Goal: Task Accomplishment & Management: Manage account settings

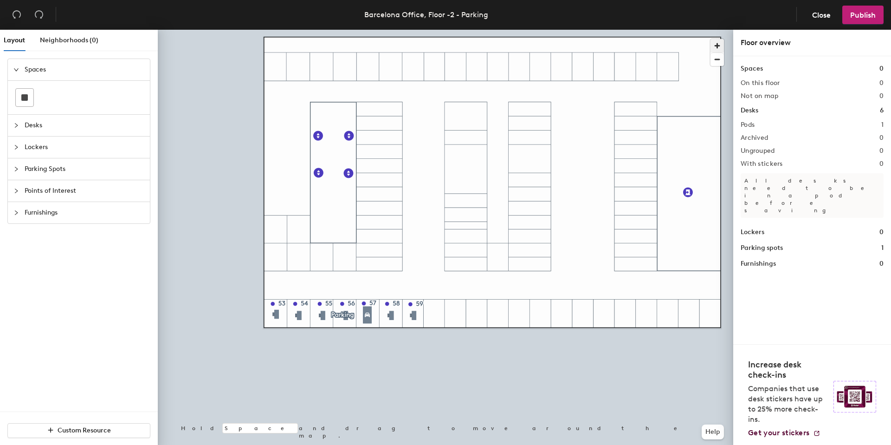
click at [717, 43] on span "button" at bounding box center [717, 45] width 13 height 13
click at [389, 30] on div at bounding box center [446, 30] width 576 height 0
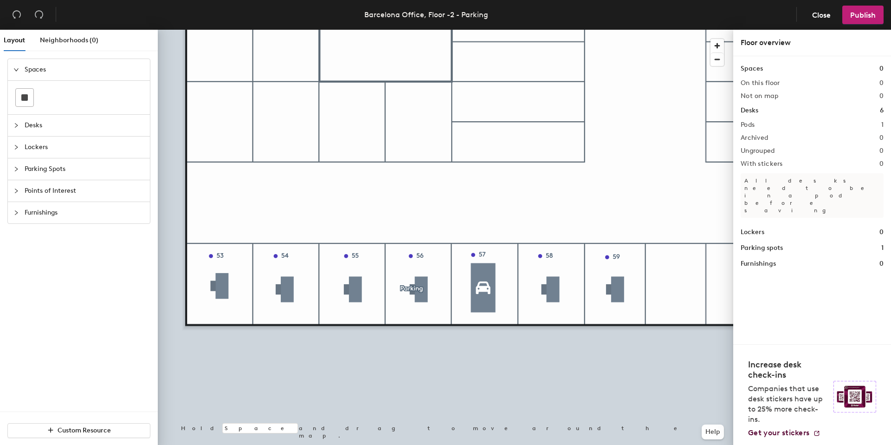
click at [37, 175] on span "Parking Spots" at bounding box center [85, 168] width 120 height 21
click at [216, 30] on div at bounding box center [446, 30] width 576 height 0
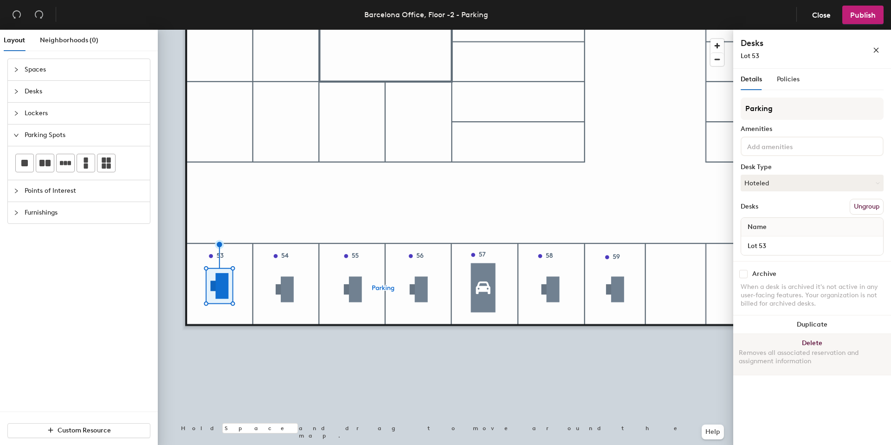
click at [805, 341] on button "Delete Removes all associated reservation and assignment information" at bounding box center [812, 354] width 158 height 41
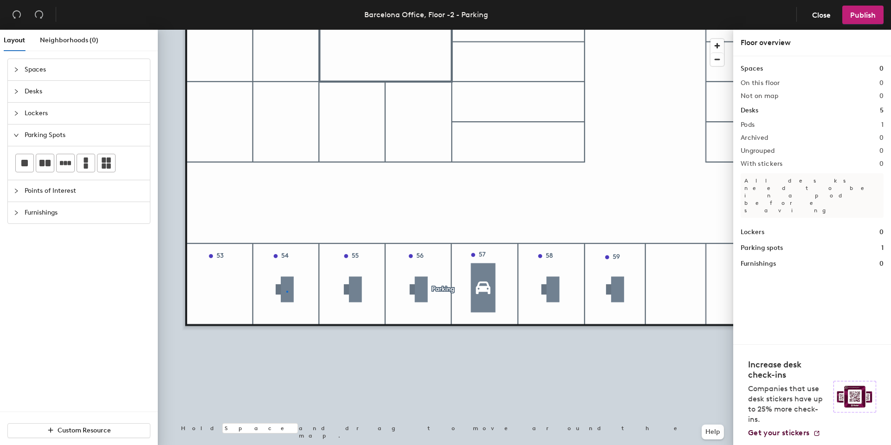
click at [286, 30] on div at bounding box center [446, 30] width 576 height 0
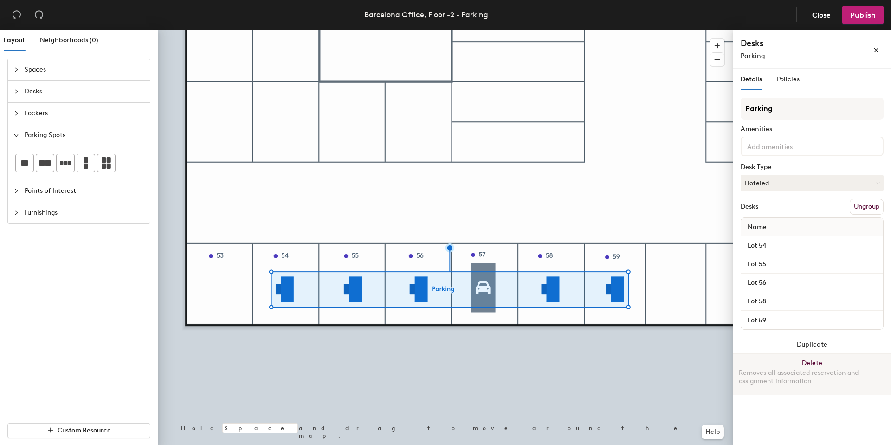
click at [765, 360] on button "Delete Removes all associated reservation and assignment information" at bounding box center [812, 374] width 158 height 41
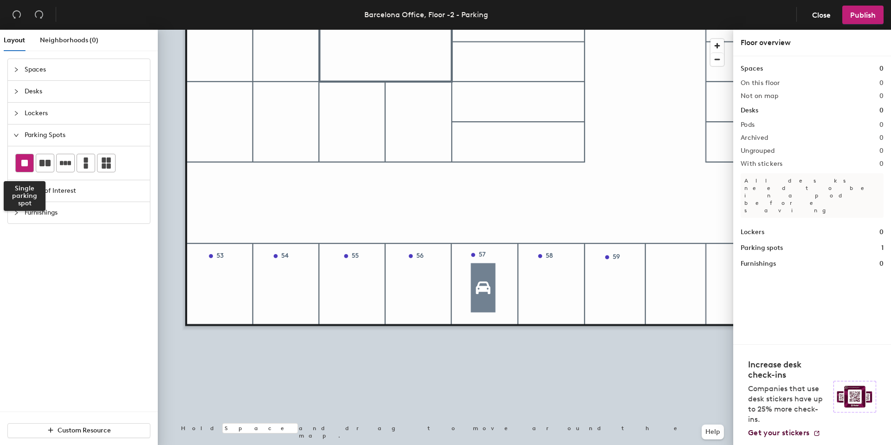
click at [26, 167] on div at bounding box center [25, 163] width 18 height 18
click at [218, 288] on div "Layout Neighborhoods (0) Spaces Desks Lockers Parking Spots Points of Interest …" at bounding box center [445, 239] width 891 height 419
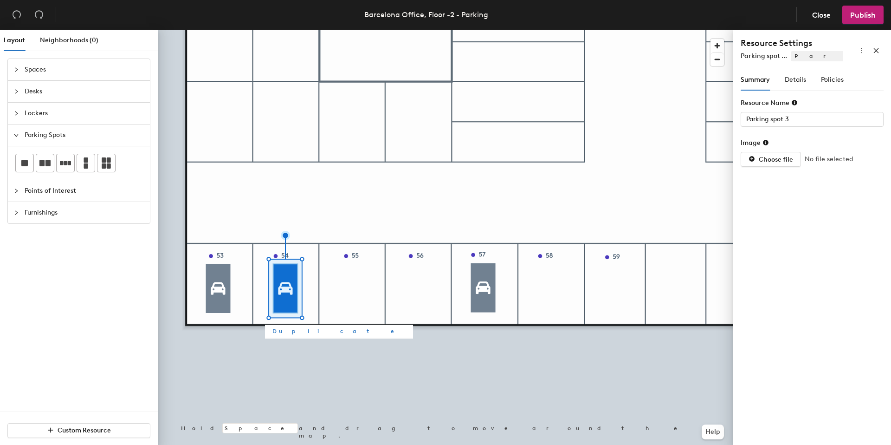
click at [279, 330] on span "Duplicate" at bounding box center [338, 331] width 133 height 8
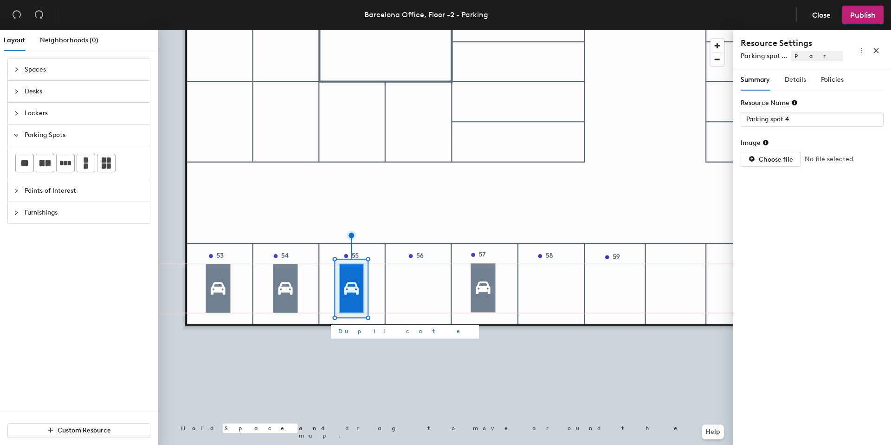
click at [354, 331] on span "Duplicate" at bounding box center [404, 331] width 133 height 8
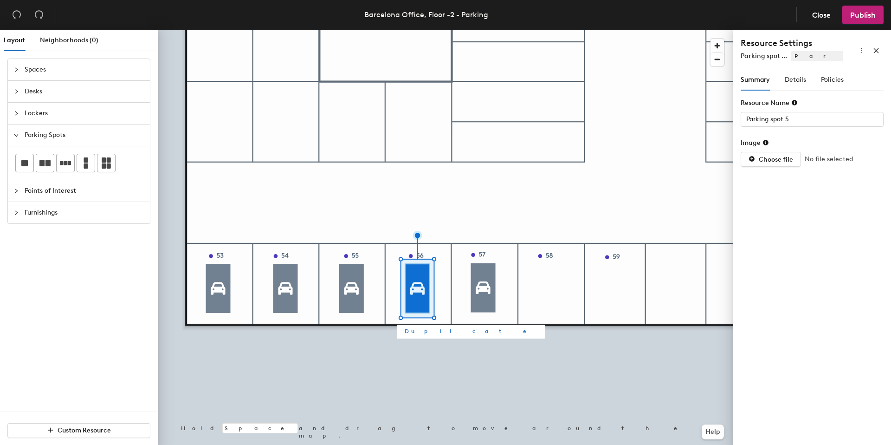
click at [410, 332] on span "Duplicate" at bounding box center [471, 331] width 133 height 8
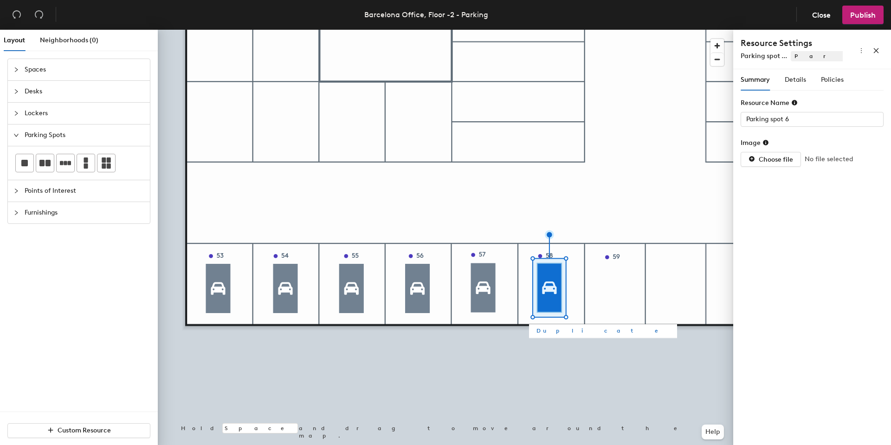
click at [544, 331] on span "Duplicate" at bounding box center [603, 330] width 133 height 8
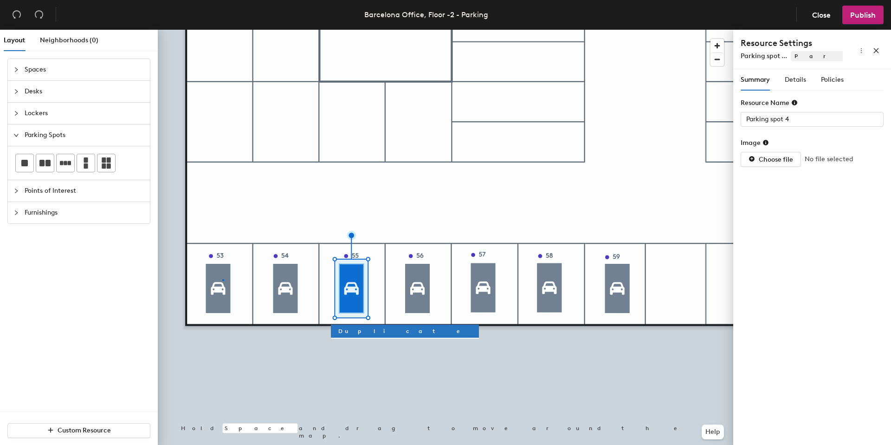
click at [222, 30] on div at bounding box center [446, 30] width 576 height 0
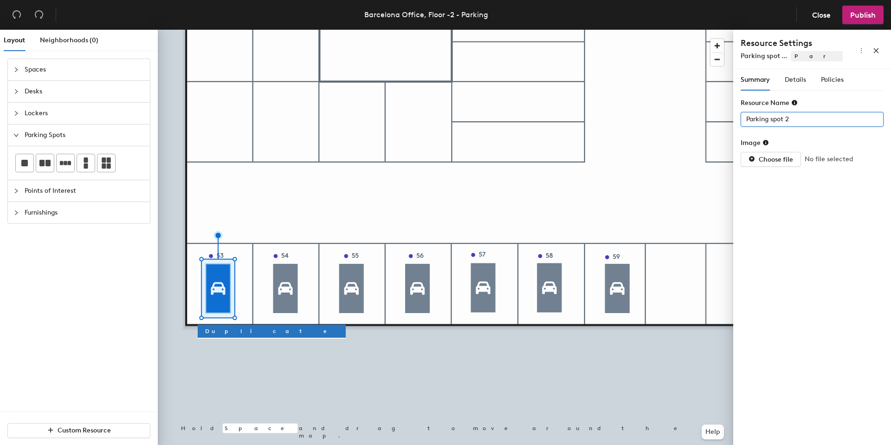
click at [800, 120] on input "Parking spot 2" at bounding box center [812, 119] width 143 height 15
click at [799, 120] on input "Parking spot 2" at bounding box center [812, 119] width 143 height 15
drag, startPoint x: 797, startPoint y: 120, endPoint x: 785, endPoint y: 118, distance: 12.6
click at [750, 119] on input "Parking spot 2" at bounding box center [812, 119] width 143 height 15
click at [791, 120] on input "Parking spot 2" at bounding box center [812, 119] width 143 height 15
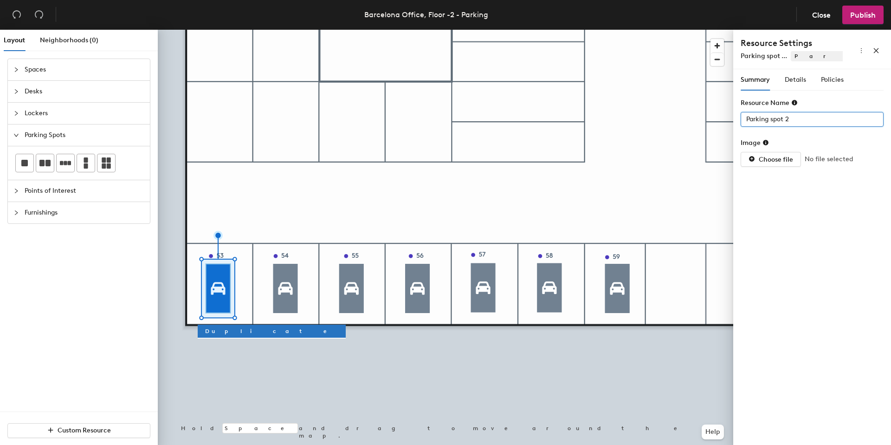
click at [793, 119] on input "Parking spot 2" at bounding box center [812, 119] width 143 height 15
click at [800, 119] on input "Parking spot 2" at bounding box center [812, 119] width 143 height 15
type input "Parking spot 53"
click at [800, 79] on span "Details" at bounding box center [795, 80] width 21 height 8
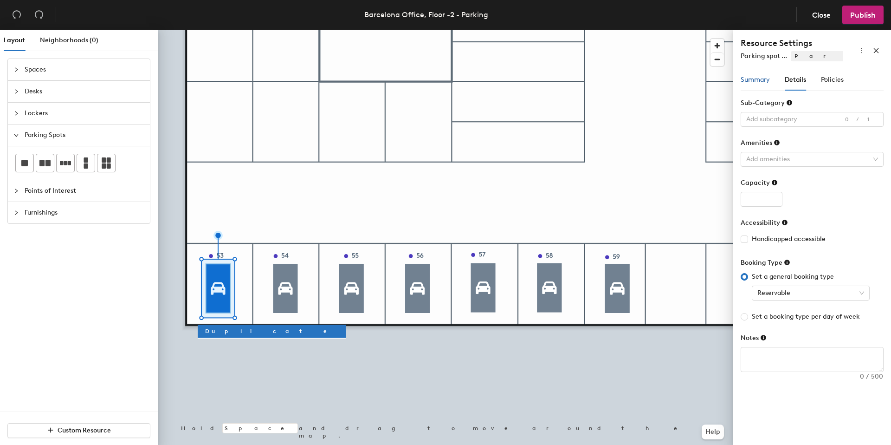
click at [762, 79] on span "Summary" at bounding box center [755, 80] width 29 height 8
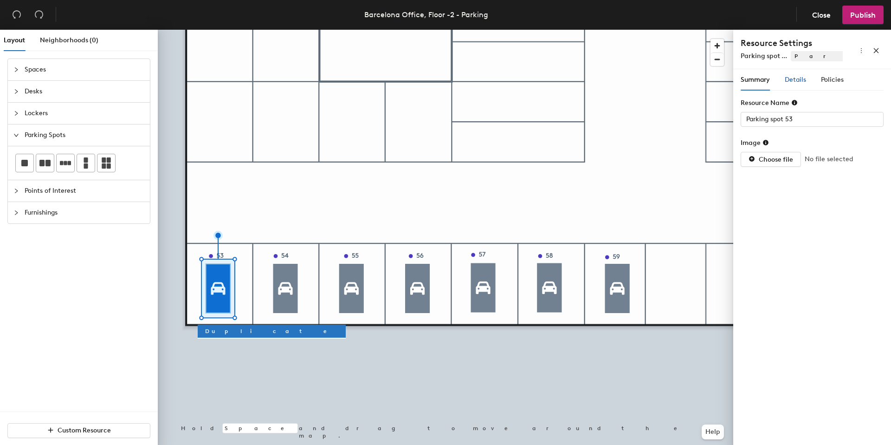
click at [792, 81] on span "Details" at bounding box center [795, 80] width 21 height 8
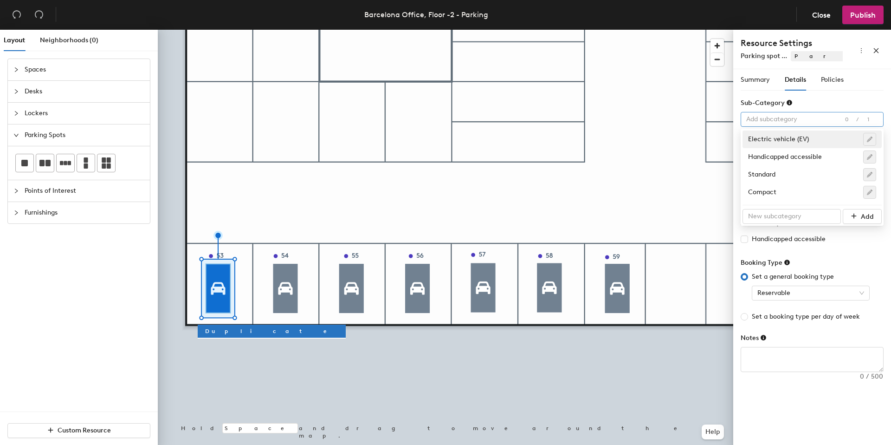
click at [790, 118] on div at bounding box center [808, 119] width 130 height 13
click at [799, 176] on div "Standard" at bounding box center [812, 174] width 128 height 13
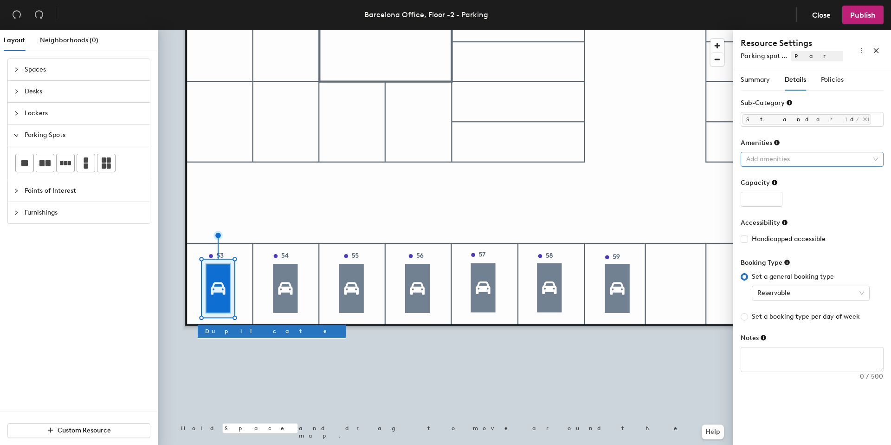
click at [787, 157] on div at bounding box center [808, 159] width 130 height 13
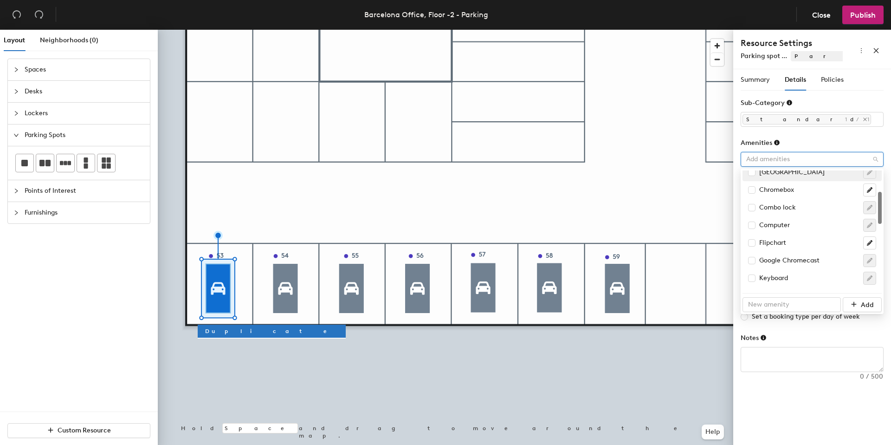
scroll to position [187, 0]
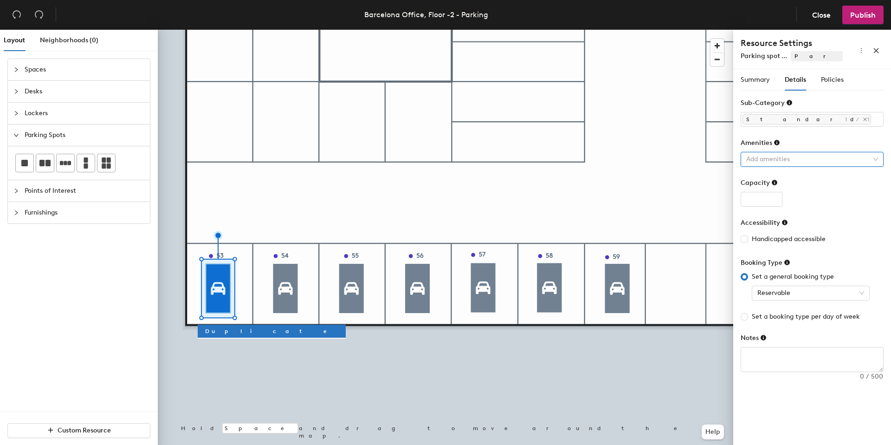
click at [801, 133] on form "Sub-Category Standard 1/1 Amenities Add amenities Capacity Accessibility Handic…" at bounding box center [812, 235] width 143 height 274
click at [760, 192] on input "number" at bounding box center [762, 199] width 42 height 15
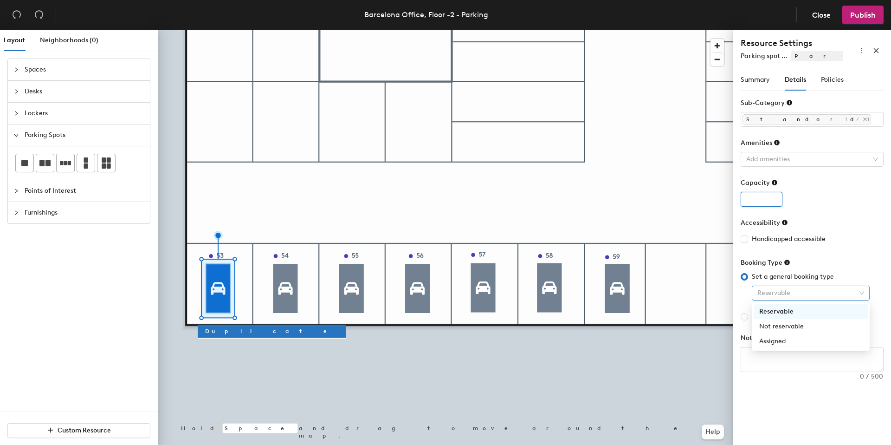
click at [775, 295] on span "Reservable" at bounding box center [811, 293] width 107 height 14
click at [741, 293] on div "Reservable" at bounding box center [812, 292] width 143 height 15
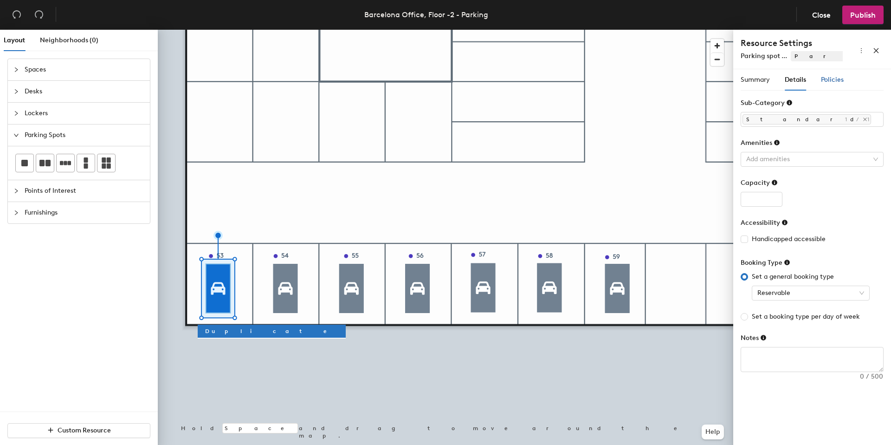
click at [831, 78] on span "Policies" at bounding box center [832, 80] width 23 height 8
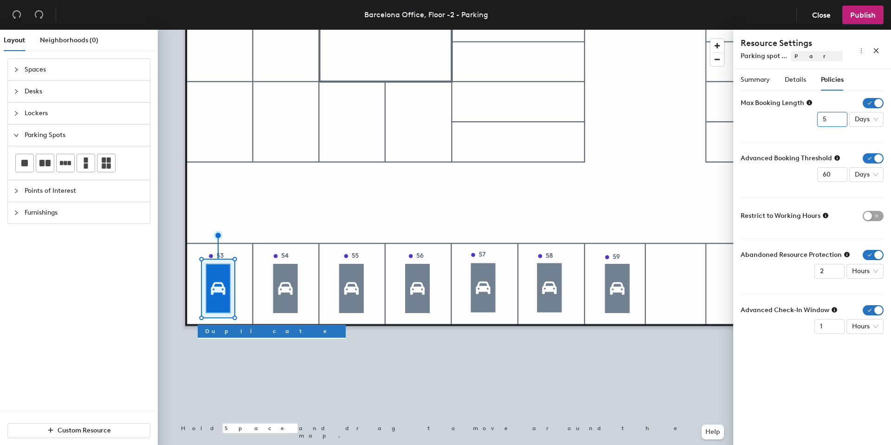
click at [826, 124] on input "5" at bounding box center [832, 119] width 30 height 15
click at [837, 124] on input "4" at bounding box center [832, 119] width 30 height 15
type input "3"
click at [837, 124] on input "3" at bounding box center [832, 119] width 30 height 15
click at [804, 128] on form "Max Booking Length 3 Days Advanced Booking Threshold 60 Days Restrict to Workin…" at bounding box center [812, 216] width 143 height 236
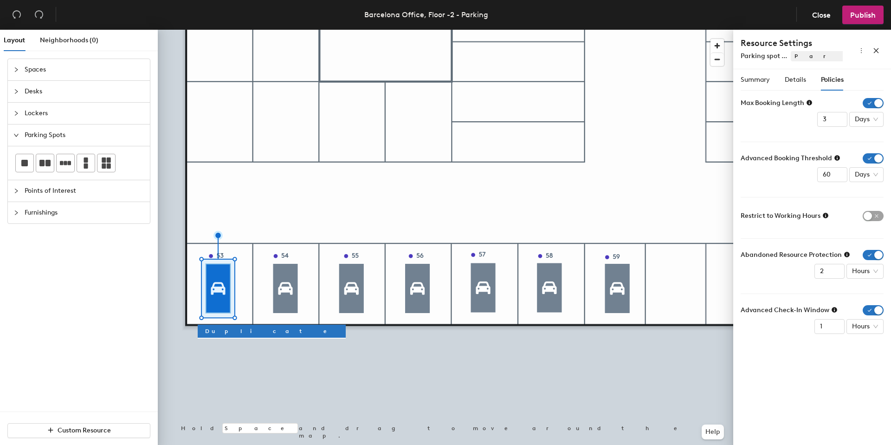
drag, startPoint x: 796, startPoint y: 183, endPoint x: 806, endPoint y: 181, distance: 10.4
click at [806, 181] on form "Max Booking Length 3 Days Advanced Booking Threshold 60 Days Restrict to Workin…" at bounding box center [812, 216] width 143 height 236
drag, startPoint x: 772, startPoint y: 253, endPoint x: 818, endPoint y: 252, distance: 46.0
click at [818, 252] on span "Abandoned Resource Protection" at bounding box center [791, 255] width 101 height 10
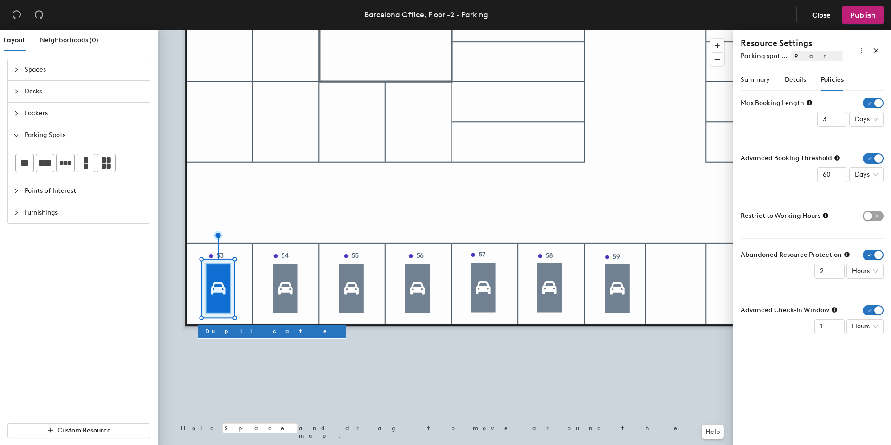
click at [796, 255] on span "Abandoned Resource Protection" at bounding box center [791, 255] width 101 height 10
drag, startPoint x: 748, startPoint y: 256, endPoint x: 815, endPoint y: 256, distance: 66.4
click at [815, 256] on span "Abandoned Resource Protection" at bounding box center [791, 255] width 101 height 10
click at [847, 255] on icon at bounding box center [847, 255] width 6 height 6
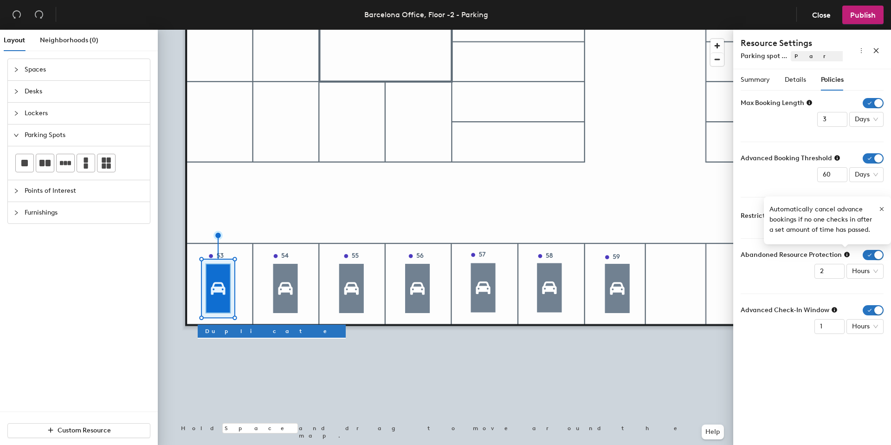
click at [846, 255] on icon at bounding box center [847, 255] width 6 height 6
click at [870, 258] on span "button" at bounding box center [873, 255] width 21 height 10
drag, startPoint x: 758, startPoint y: 296, endPoint x: 801, endPoint y: 296, distance: 43.2
click at [801, 296] on span "Advanced Check-In Window" at bounding box center [785, 296] width 89 height 10
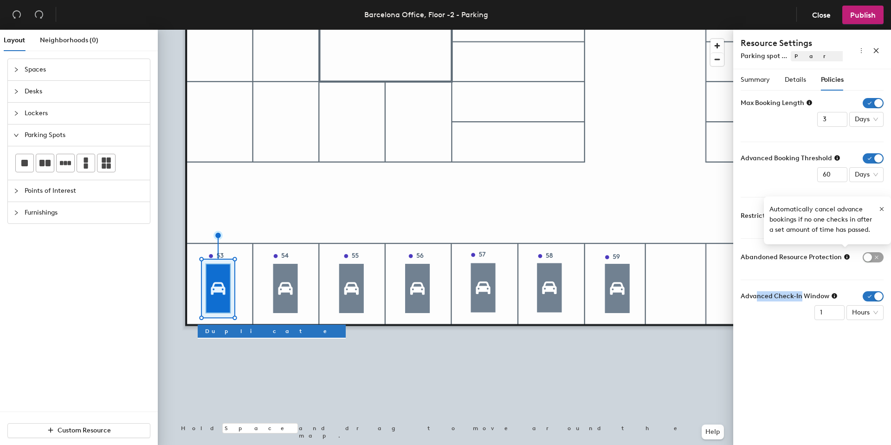
click at [801, 296] on span "Advanced Check-In Window" at bounding box center [785, 296] width 89 height 10
click at [832, 296] on icon at bounding box center [834, 295] width 6 height 6
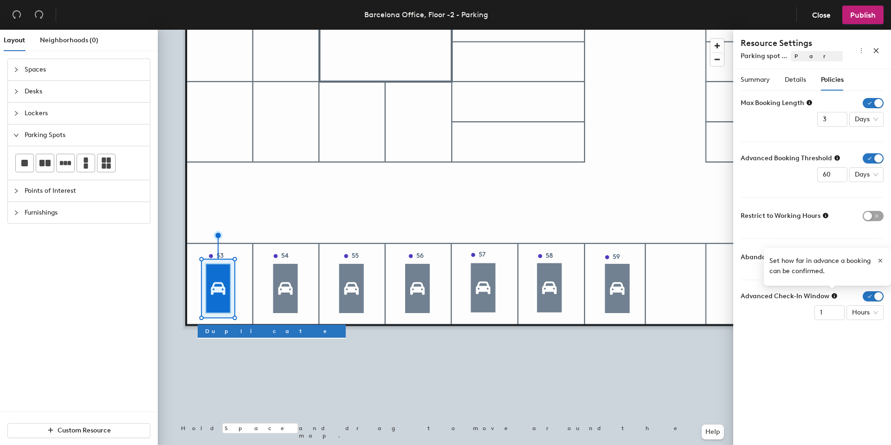
click at [832, 296] on icon at bounding box center [834, 295] width 6 height 6
drag, startPoint x: 767, startPoint y: 298, endPoint x: 803, endPoint y: 298, distance: 35.7
click at [803, 298] on span "Advanced Check-In Window" at bounding box center [785, 296] width 89 height 10
click at [833, 293] on icon at bounding box center [835, 296] width 6 height 6
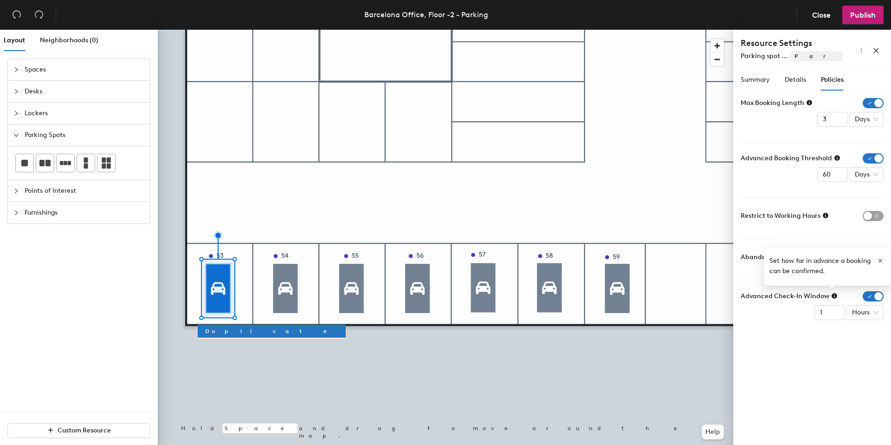
click at [832, 294] on icon at bounding box center [835, 296] width 6 height 6
click at [869, 294] on span "button" at bounding box center [873, 296] width 21 height 10
click at [794, 293] on span "Advanced Check-In Window" at bounding box center [785, 298] width 89 height 10
click at [875, 50] on icon "close" at bounding box center [876, 50] width 6 height 6
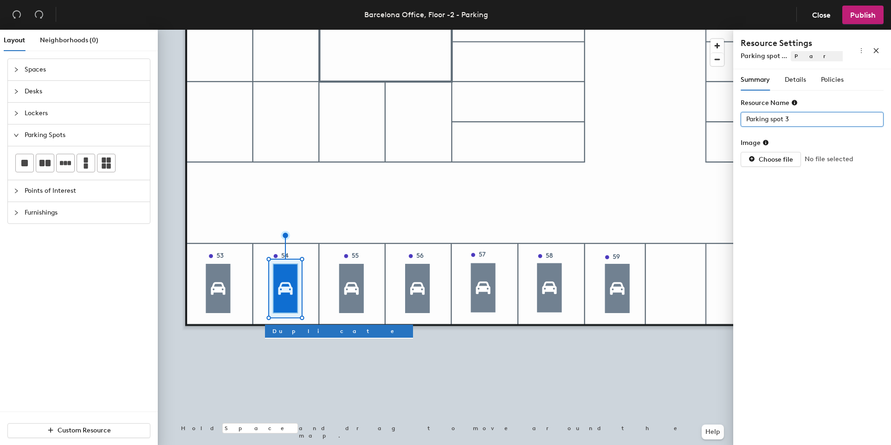
click at [787, 117] on input "Parking spot 3" at bounding box center [812, 119] width 143 height 15
click at [792, 118] on input "Parking spot 3" at bounding box center [812, 119] width 143 height 15
type input "Parking spot 54"
click at [797, 77] on span "Details" at bounding box center [795, 80] width 21 height 8
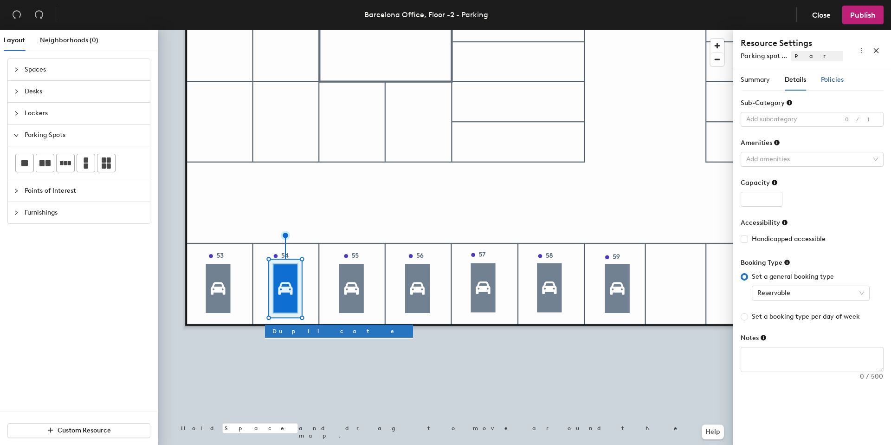
click at [829, 79] on span "Policies" at bounding box center [832, 80] width 23 height 8
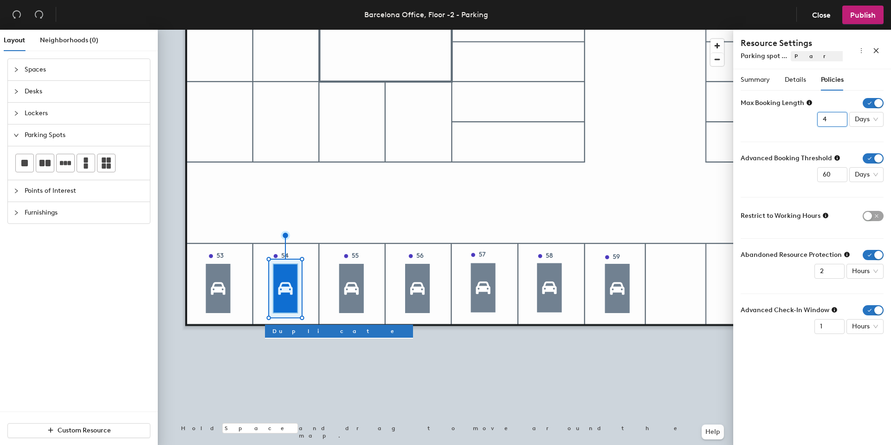
click at [837, 122] on input "4" at bounding box center [832, 119] width 30 height 15
type input "3"
click at [837, 122] on input "3" at bounding box center [832, 119] width 30 height 15
click at [784, 148] on form "Max Booking Length 3 Days Advanced Booking Threshold 60 Days Restrict to Workin…" at bounding box center [812, 216] width 143 height 236
click at [873, 255] on span "button" at bounding box center [873, 255] width 21 height 10
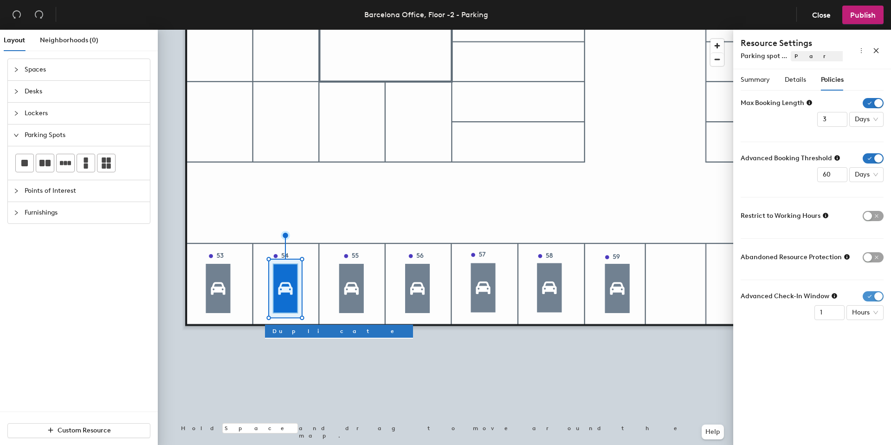
click at [872, 298] on span "button" at bounding box center [873, 296] width 21 height 10
click at [874, 45] on button "button" at bounding box center [876, 49] width 15 height 15
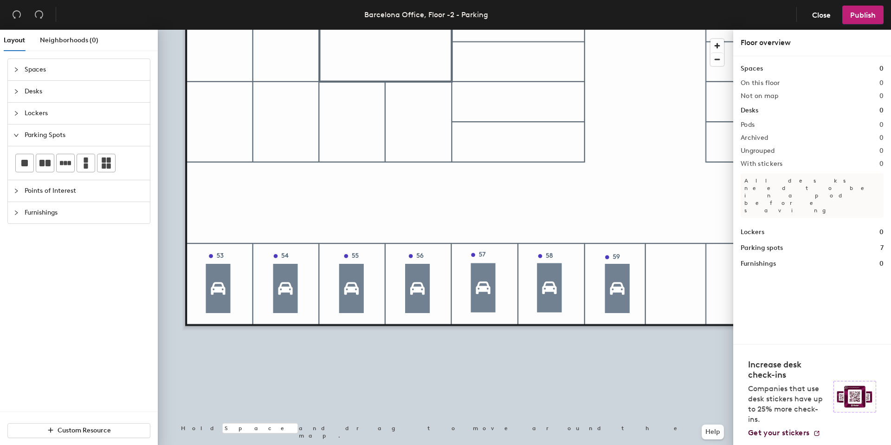
click at [347, 30] on div at bounding box center [446, 30] width 576 height 0
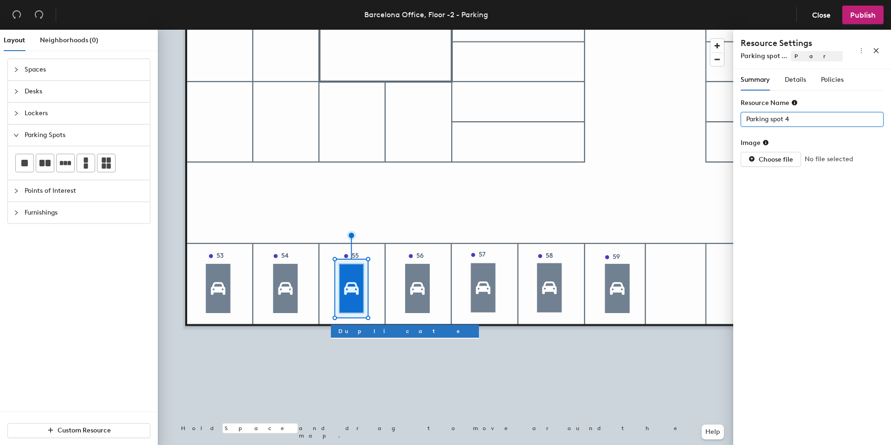
click at [797, 121] on input "Parking spot 4" at bounding box center [812, 119] width 143 height 15
type input "Parking spot 55 (Wide)"
click at [790, 86] on div "Details" at bounding box center [795, 79] width 21 height 21
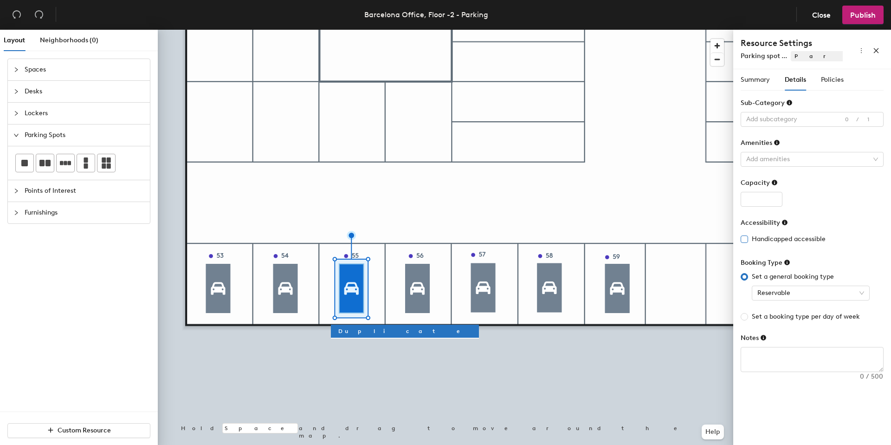
click at [766, 240] on span "Handicapped accessible" at bounding box center [788, 239] width 81 height 10
click at [747, 240] on input "Handicapped accessible" at bounding box center [744, 238] width 6 height 6
checkbox input "true"
click at [796, 161] on div at bounding box center [808, 159] width 130 height 13
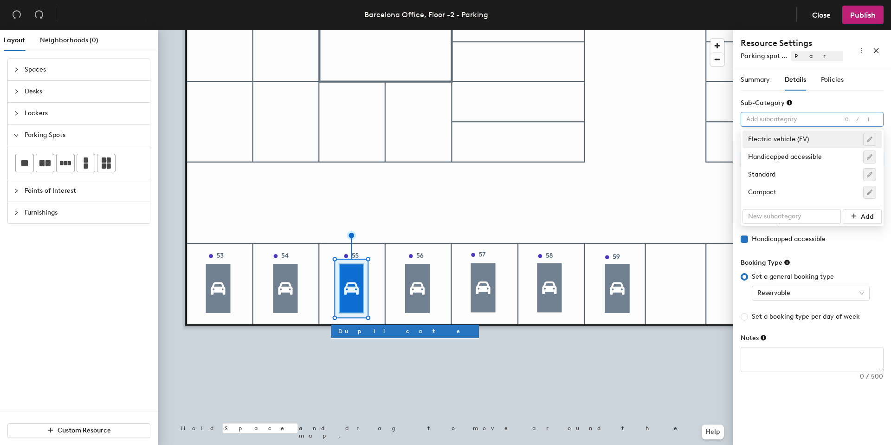
click at [788, 123] on div at bounding box center [808, 119] width 130 height 13
click at [785, 156] on div "Handicapped accessible" at bounding box center [812, 156] width 128 height 13
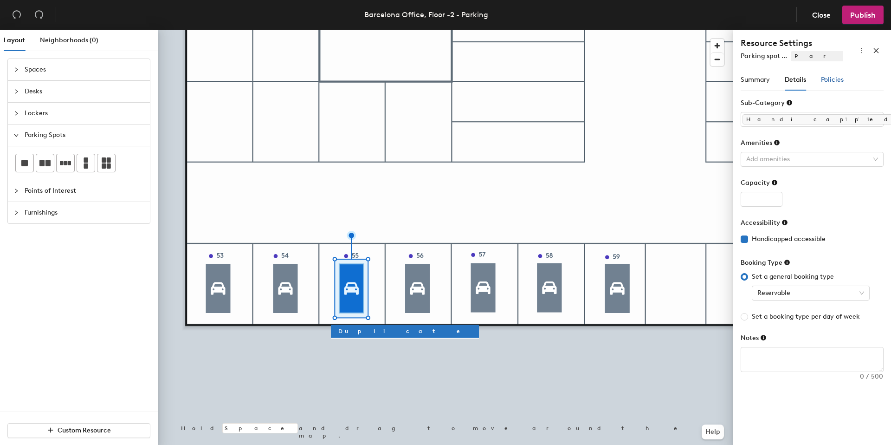
click at [828, 75] on div "Policies" at bounding box center [832, 80] width 23 height 10
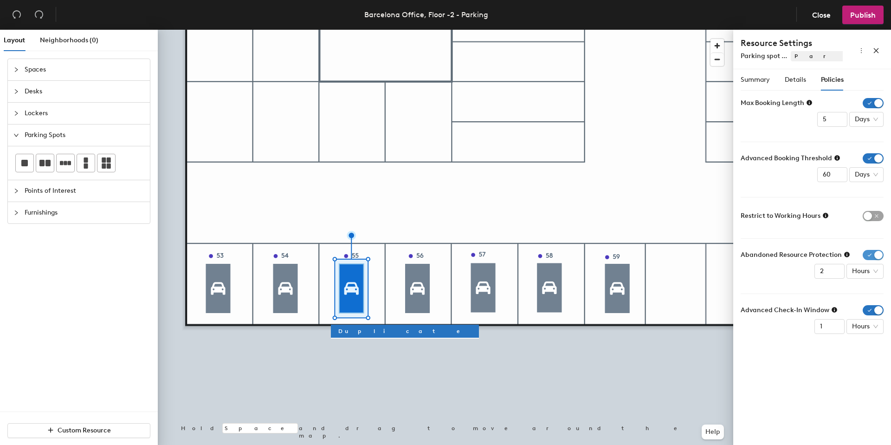
click at [868, 250] on span "button" at bounding box center [873, 255] width 21 height 10
click at [870, 295] on span "button" at bounding box center [873, 296] width 21 height 10
click at [836, 360] on div "Summary Details Policies Resource Name Parking spot 55 (Wide) Image Choose file…" at bounding box center [812, 258] width 158 height 379
click at [840, 123] on input "4" at bounding box center [832, 119] width 30 height 15
type input "3"
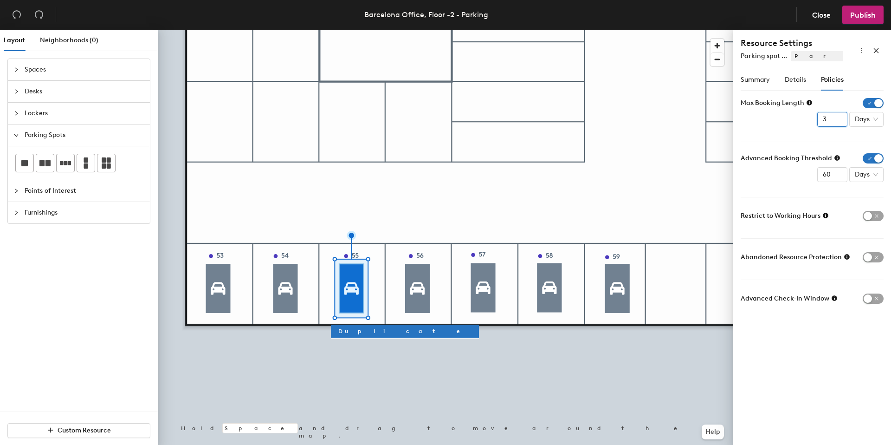
click at [840, 123] on input "3" at bounding box center [832, 119] width 30 height 15
click at [766, 130] on form "Max Booking Length 3 Days Advanced Booking Threshold 60 Days Restrict to Workin…" at bounding box center [812, 202] width 143 height 208
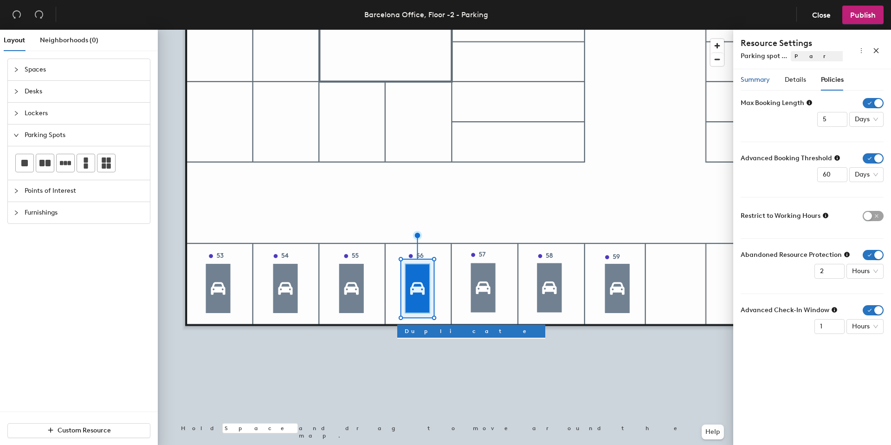
click at [757, 81] on span "Summary" at bounding box center [755, 80] width 29 height 8
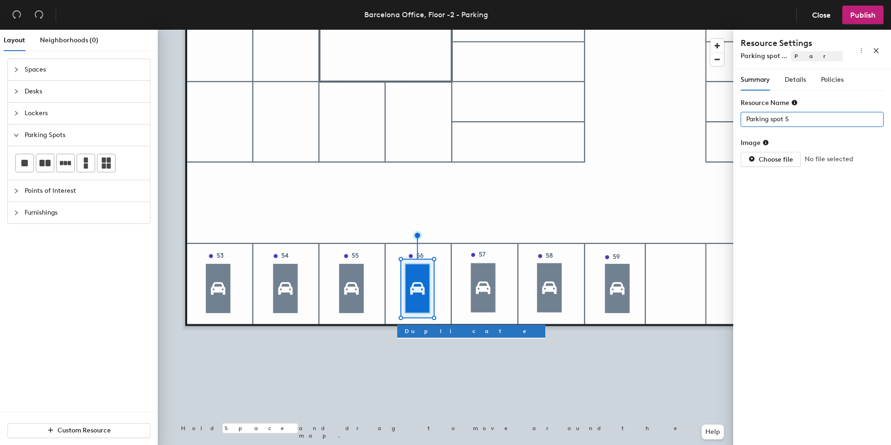
click at [796, 118] on input "Parking spot 5" at bounding box center [812, 119] width 143 height 15
type input "Parking spot 56"
click at [798, 84] on div "Details" at bounding box center [795, 80] width 21 height 10
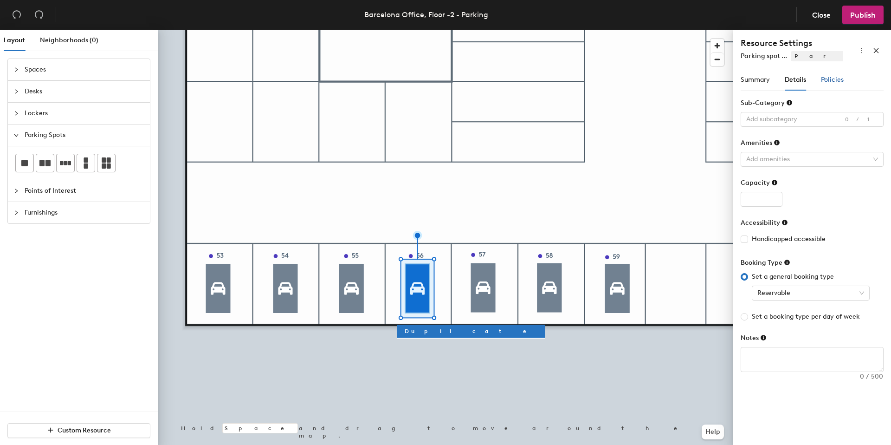
click at [823, 81] on span "Policies" at bounding box center [832, 80] width 23 height 8
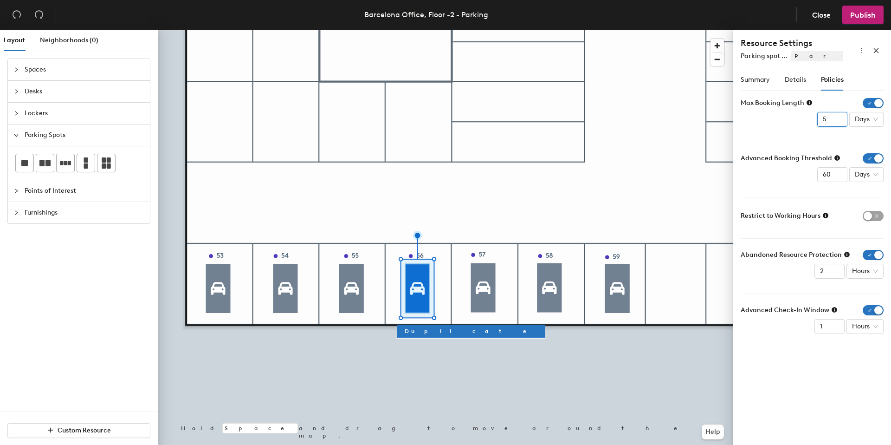
click at [840, 123] on input "4" at bounding box center [832, 119] width 30 height 15
type input "3"
click at [840, 123] on input "3" at bounding box center [832, 119] width 30 height 15
click at [869, 251] on span "button" at bounding box center [873, 255] width 21 height 10
click at [869, 299] on span "button" at bounding box center [873, 296] width 21 height 10
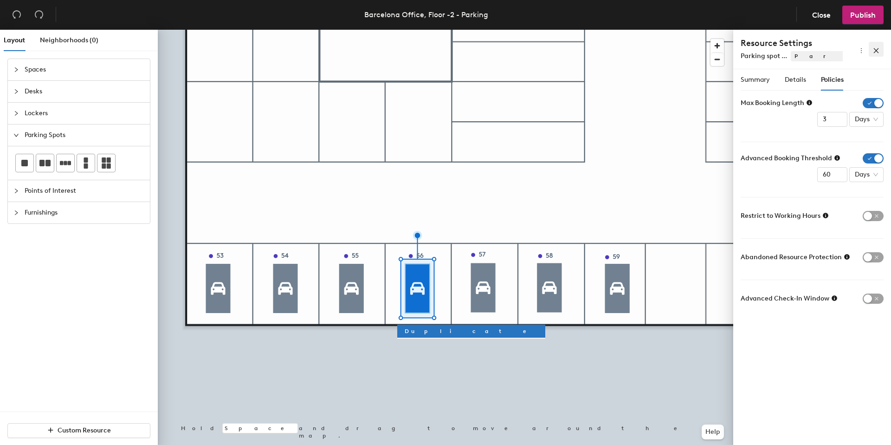
click at [876, 49] on icon "close" at bounding box center [876, 50] width 6 height 6
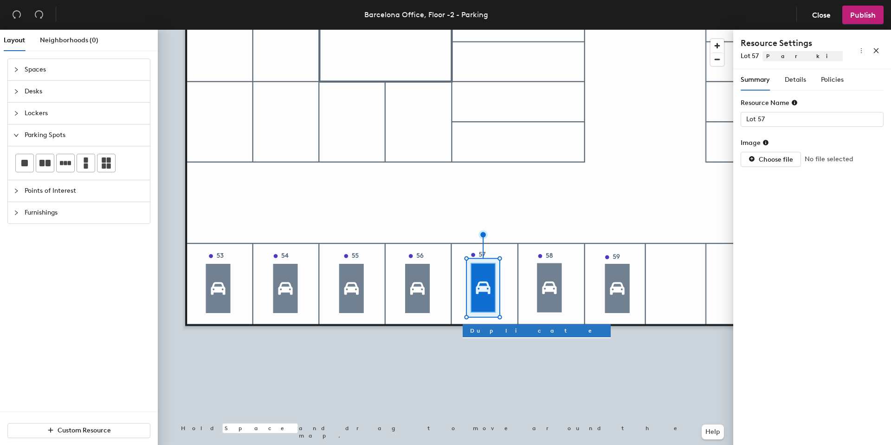
click at [415, 30] on div at bounding box center [446, 30] width 576 height 0
click at [725, 119] on div "Layout Neighborhoods (0) Spaces Desks Lockers Parking Spots Points of Interest …" at bounding box center [445, 239] width 891 height 419
type input "Parking spor 57"
click at [788, 81] on span "Details" at bounding box center [795, 80] width 21 height 8
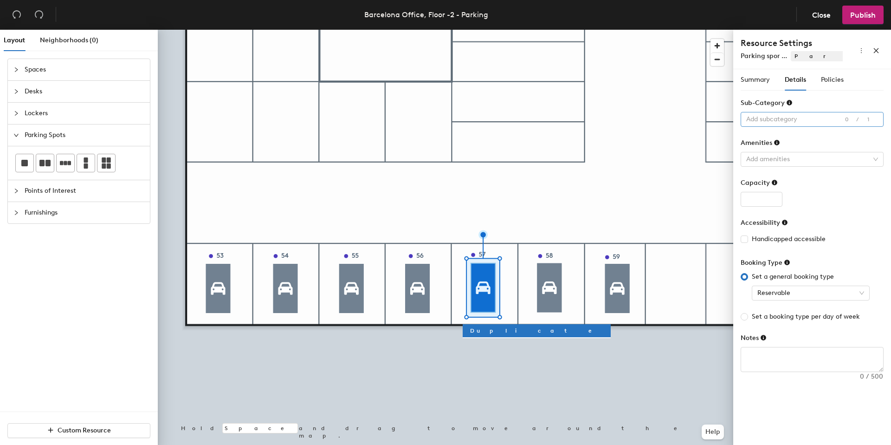
click at [786, 122] on div at bounding box center [808, 119] width 130 height 13
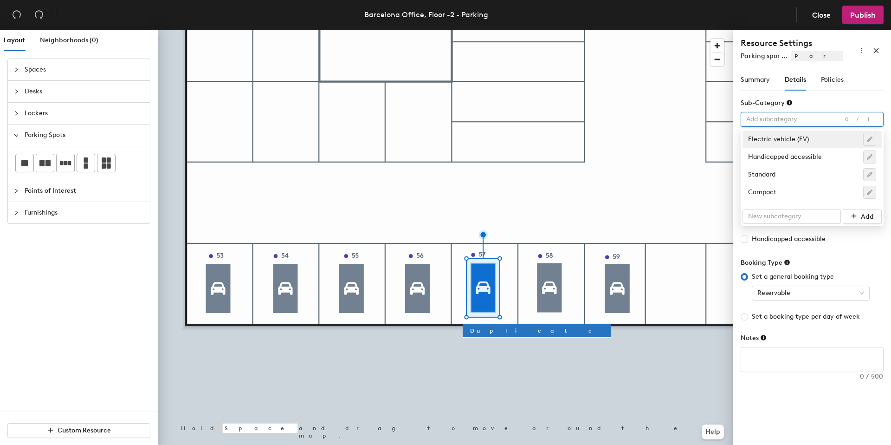
click at [783, 93] on div "Summary Details Policies Resource Name Parking spor 57 Image Choose file No fil…" at bounding box center [812, 226] width 143 height 314
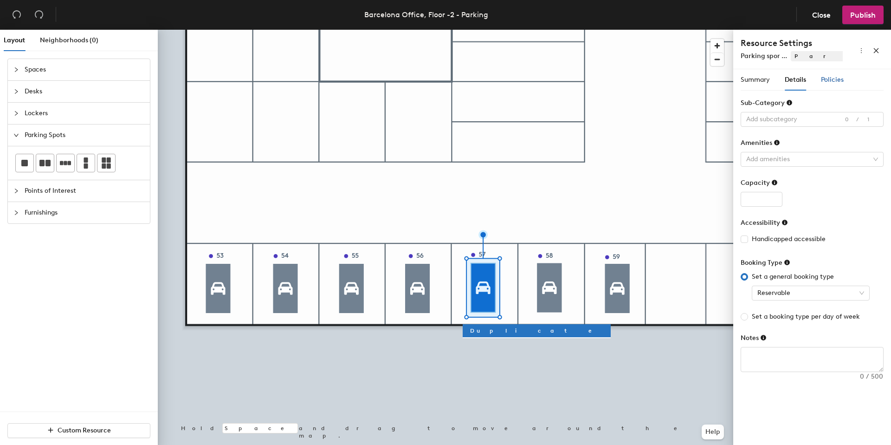
click at [831, 77] on span "Policies" at bounding box center [832, 80] width 23 height 8
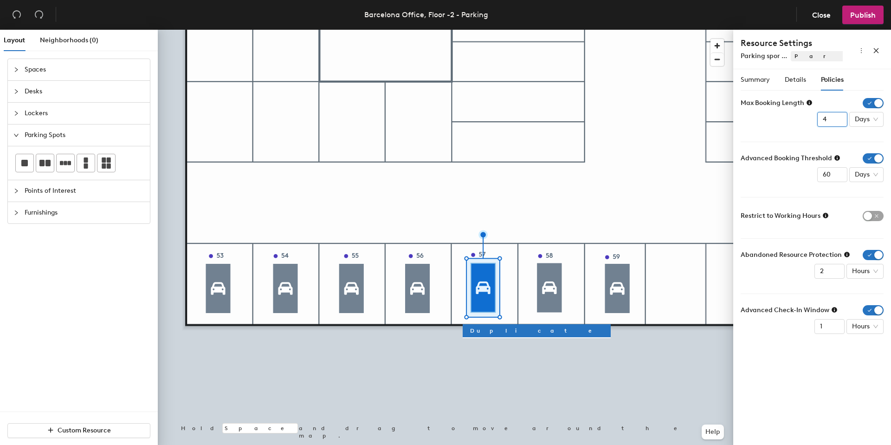
click at [840, 122] on input "4" at bounding box center [832, 119] width 30 height 15
type input "3"
click at [840, 122] on input "3" at bounding box center [832, 119] width 30 height 15
click at [791, 134] on form "Max Booking Length 3 Days Advanced Booking Threshold 60 Days Restrict to Workin…" at bounding box center [812, 216] width 143 height 236
click at [866, 253] on span "button" at bounding box center [873, 255] width 21 height 10
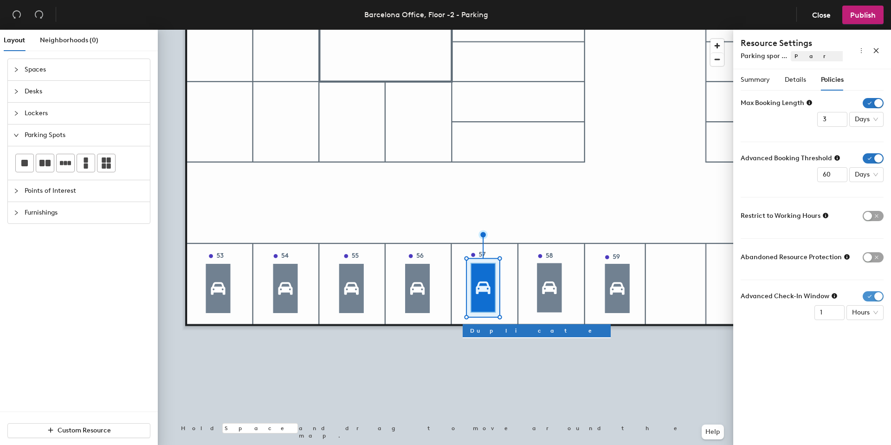
click at [867, 296] on span "button" at bounding box center [873, 296] width 21 height 10
click at [873, 51] on button "button" at bounding box center [876, 49] width 15 height 15
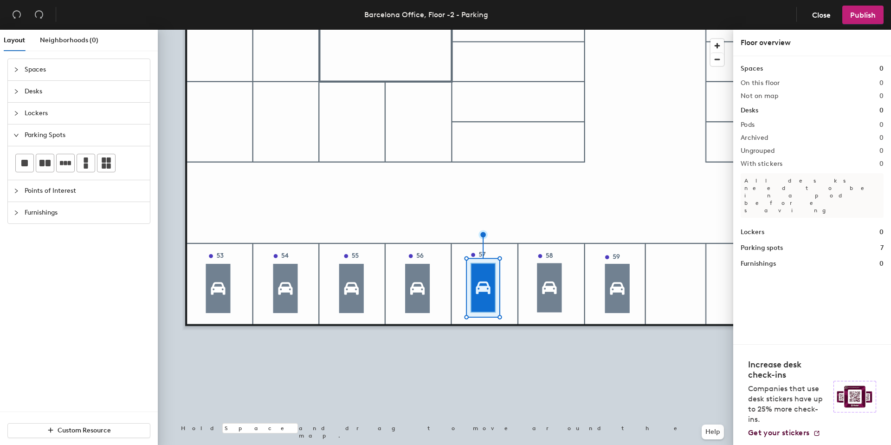
click at [548, 30] on div at bounding box center [446, 30] width 576 height 0
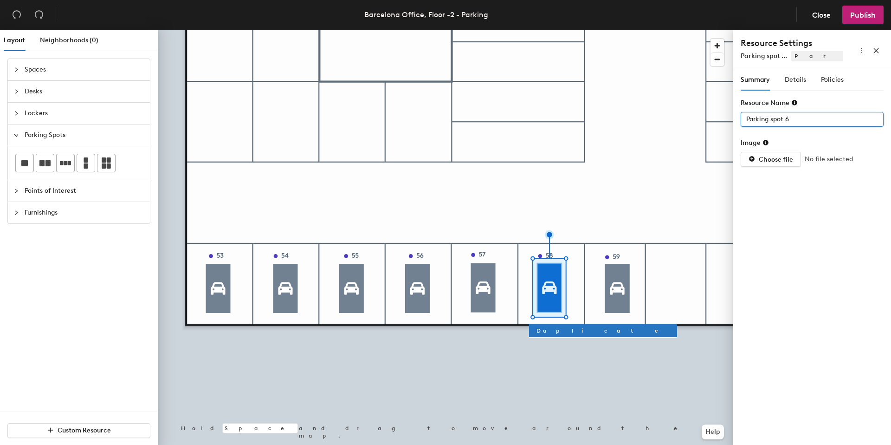
click at [793, 121] on input "Parking spot 6" at bounding box center [812, 119] width 143 height 15
click at [794, 121] on input "Parking spot 6" at bounding box center [812, 119] width 143 height 15
click at [799, 121] on input "Parking spot 6" at bounding box center [812, 119] width 143 height 15
type input "Parking spot 58"
click at [801, 84] on div "Details" at bounding box center [795, 80] width 21 height 10
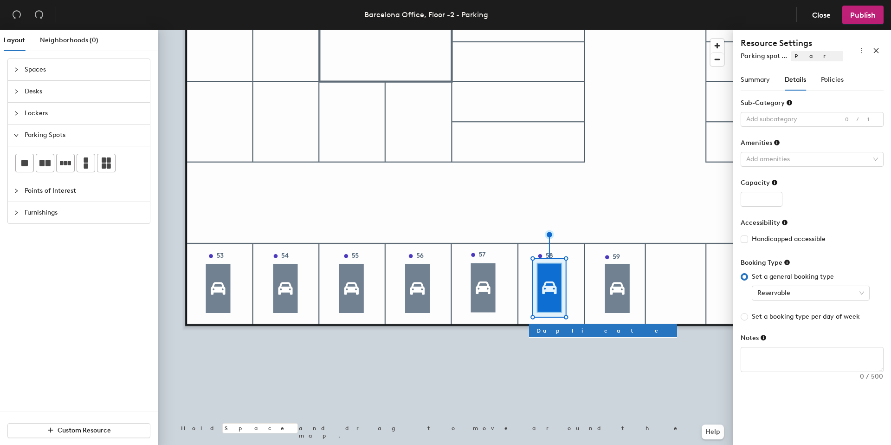
click at [818, 84] on div "Summary Details Policies" at bounding box center [792, 79] width 103 height 21
click at [827, 82] on span "Policies" at bounding box center [832, 80] width 23 height 8
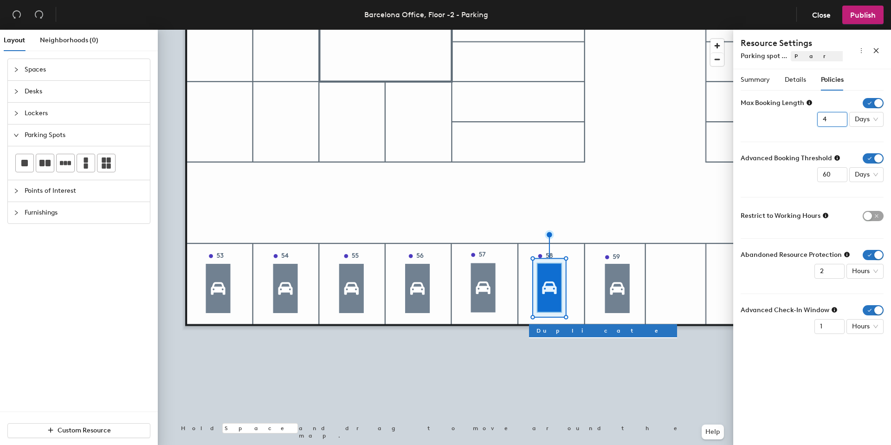
click at [837, 122] on input "4" at bounding box center [832, 119] width 30 height 15
type input "3"
click at [837, 122] on input "3" at bounding box center [832, 119] width 30 height 15
click at [866, 250] on span "button" at bounding box center [873, 255] width 21 height 10
click at [869, 293] on span "button" at bounding box center [873, 296] width 21 height 10
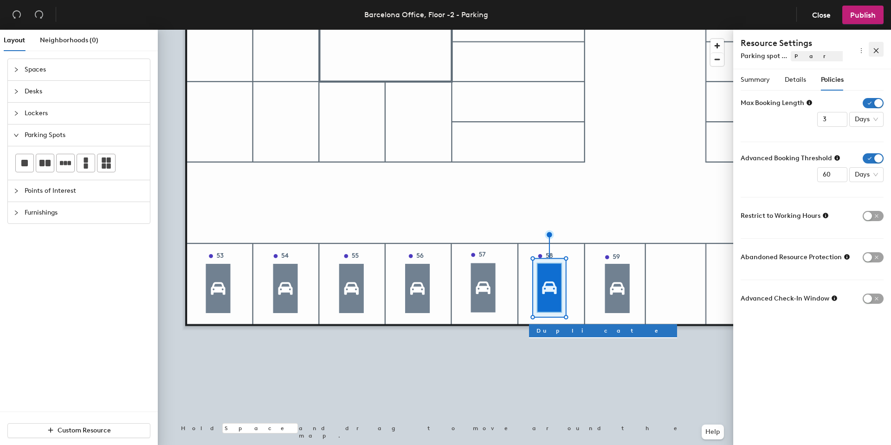
click at [877, 50] on icon "close" at bounding box center [876, 50] width 5 height 5
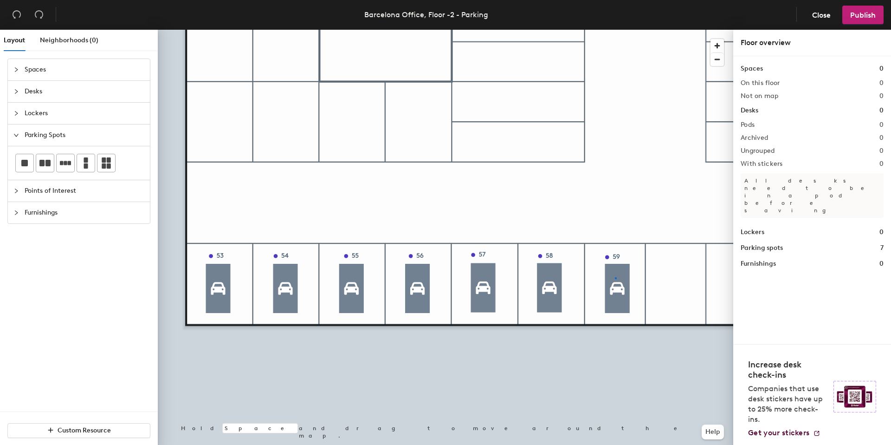
click at [615, 30] on div at bounding box center [446, 30] width 576 height 0
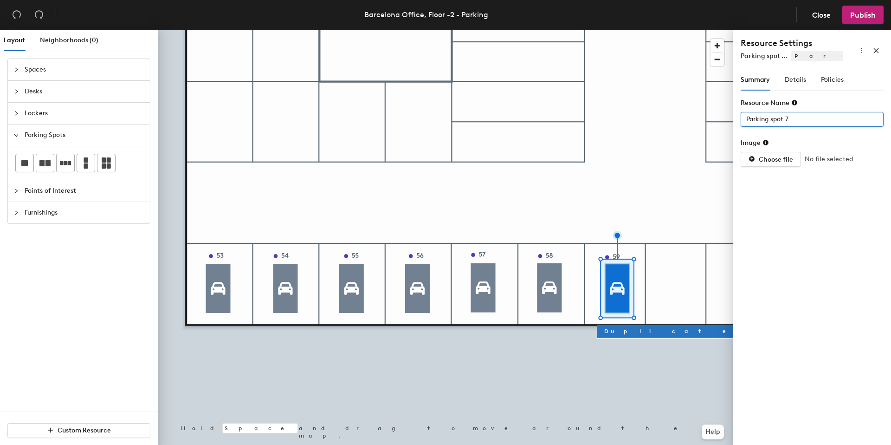
click at [797, 122] on input "Parking spot 7" at bounding box center [812, 119] width 143 height 15
type input "Parking spot 59"
click at [800, 74] on div "Details" at bounding box center [795, 79] width 21 height 21
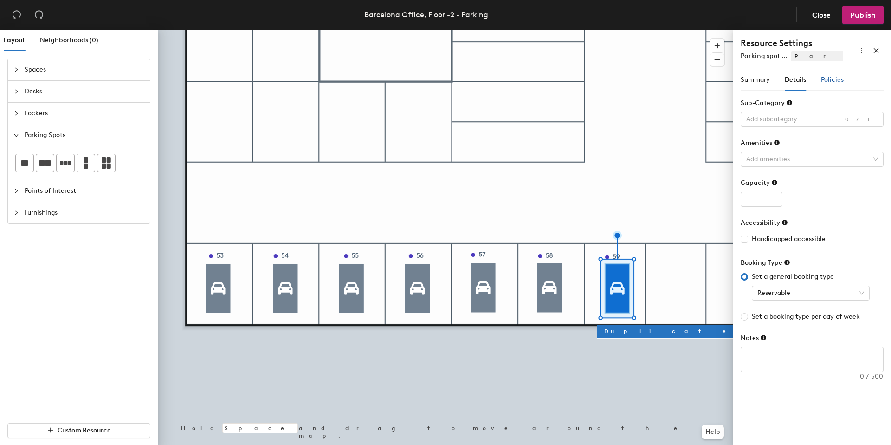
click at [827, 82] on span "Policies" at bounding box center [832, 80] width 23 height 8
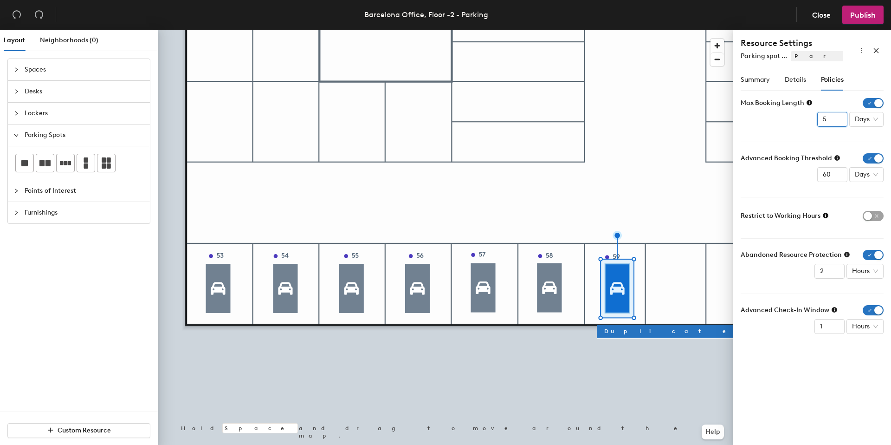
click at [840, 122] on input "4" at bounding box center [832, 119] width 30 height 15
type input "3"
click at [840, 122] on input "3" at bounding box center [832, 119] width 30 height 15
click at [839, 145] on form "Max Booking Length 3 Days Advanced Booking Threshold 60 Days Restrict to Workin…" at bounding box center [812, 216] width 143 height 236
click at [870, 259] on span "button" at bounding box center [873, 255] width 21 height 10
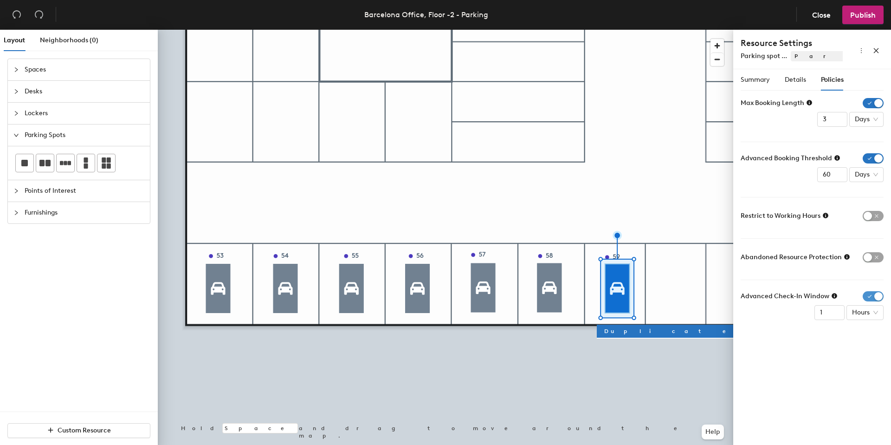
click at [870, 293] on span "button" at bounding box center [873, 296] width 21 height 10
click at [876, 52] on icon "close" at bounding box center [876, 50] width 6 height 6
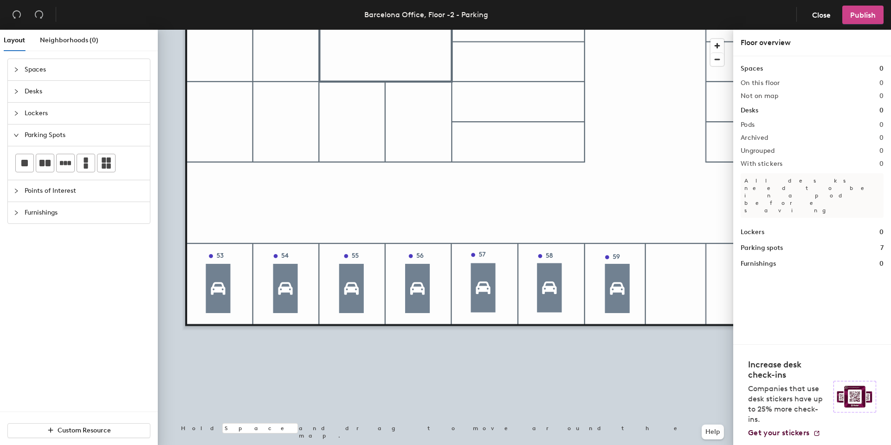
click at [854, 19] on button "Publish" at bounding box center [863, 15] width 41 height 19
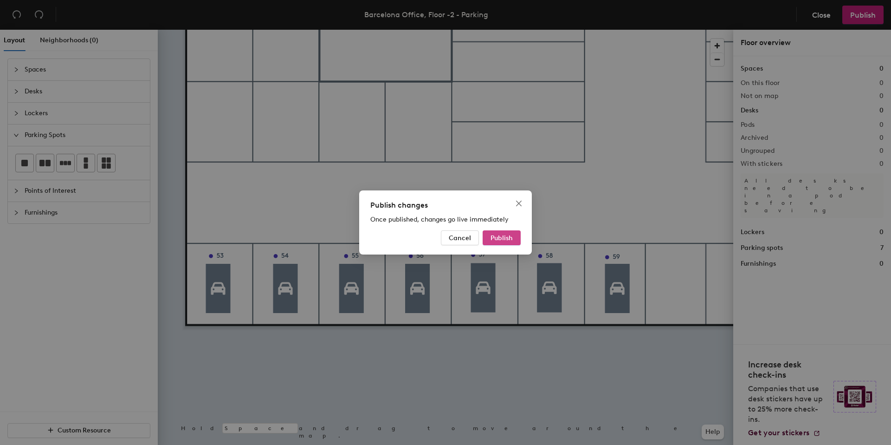
click at [500, 237] on span "Publish" at bounding box center [502, 238] width 22 height 8
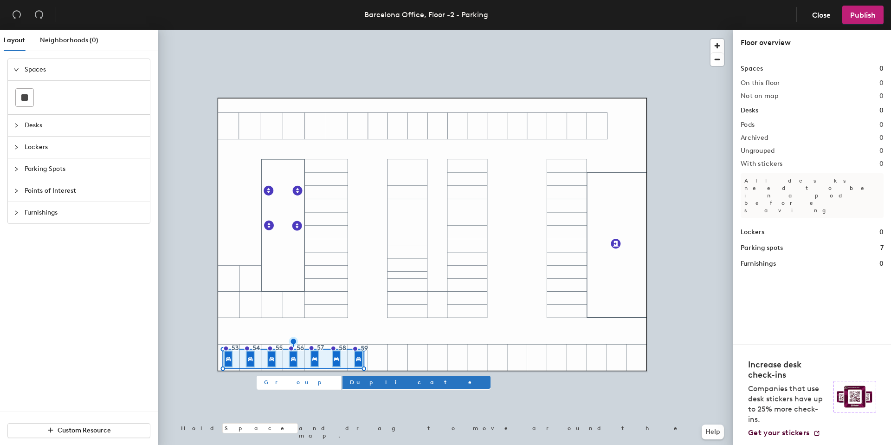
click at [269, 381] on span "Group" at bounding box center [299, 382] width 70 height 8
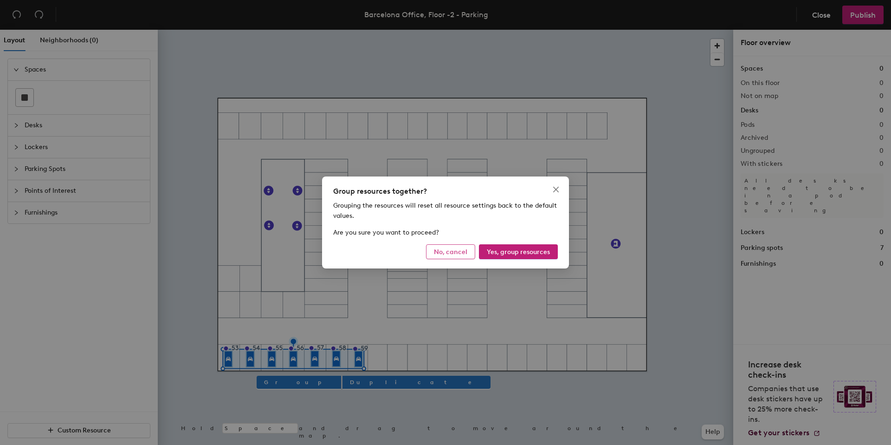
click at [456, 252] on span "No, cancel" at bounding box center [450, 252] width 33 height 8
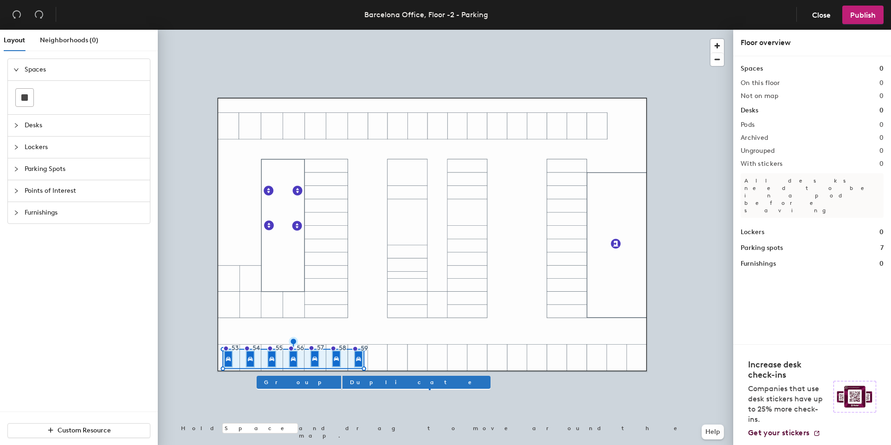
click at [429, 30] on div at bounding box center [446, 30] width 576 height 0
